Goal: Task Accomplishment & Management: Manage account settings

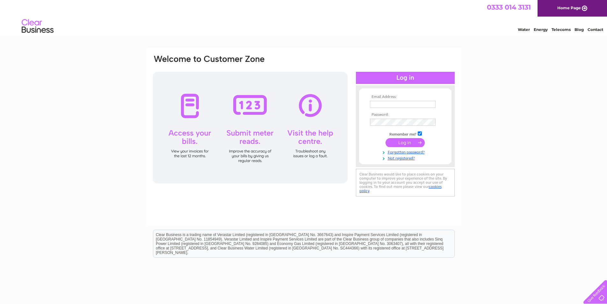
type input "[PERSON_NAME][EMAIL_ADDRESS][DOMAIN_NAME][PERSON_NAME]"
click at [394, 142] on input "submit" at bounding box center [405, 142] width 39 height 9
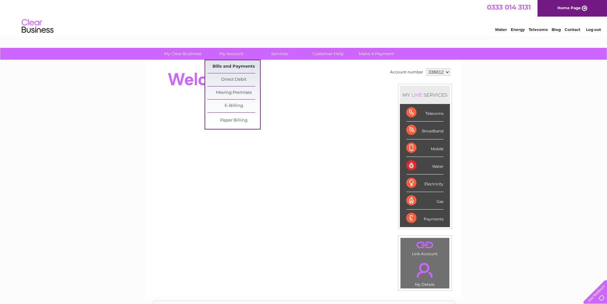
click at [230, 65] on link "Bills and Payments" at bounding box center [233, 66] width 53 height 13
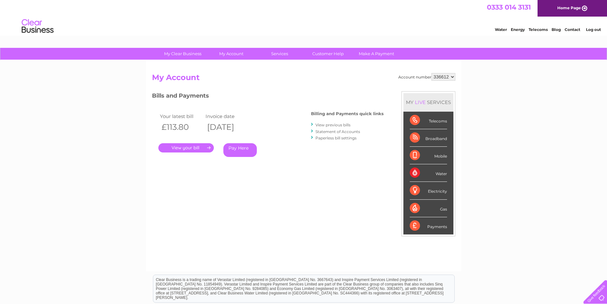
click at [187, 149] on link "." at bounding box center [185, 147] width 55 height 9
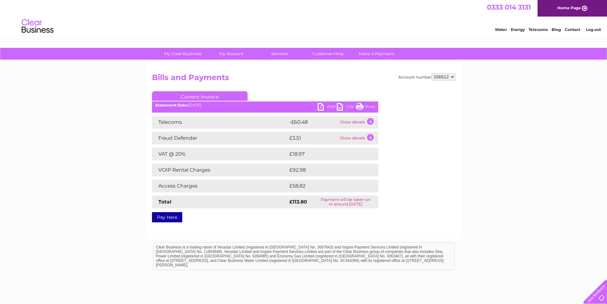
click at [323, 106] on link "PDF" at bounding box center [327, 107] width 19 height 9
